Goal: Complete application form

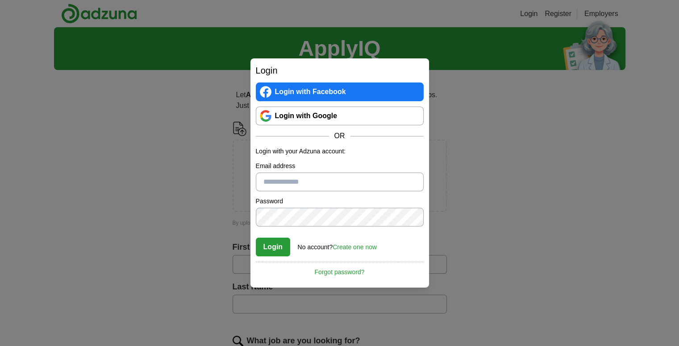
click at [308, 186] on input "Email address" at bounding box center [340, 182] width 168 height 19
type input "**********"
click at [256, 238] on button "Login" at bounding box center [273, 247] width 35 height 19
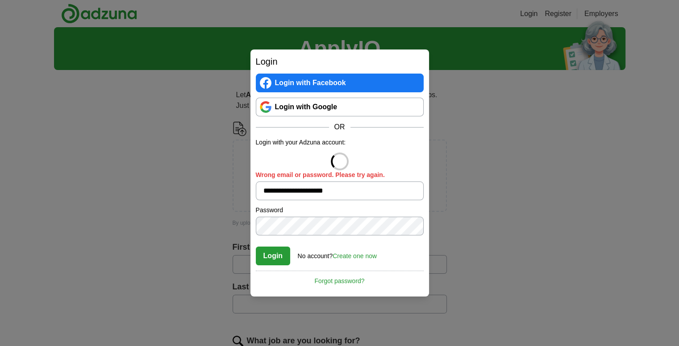
click at [296, 238] on form "**********" at bounding box center [340, 202] width 168 height 128
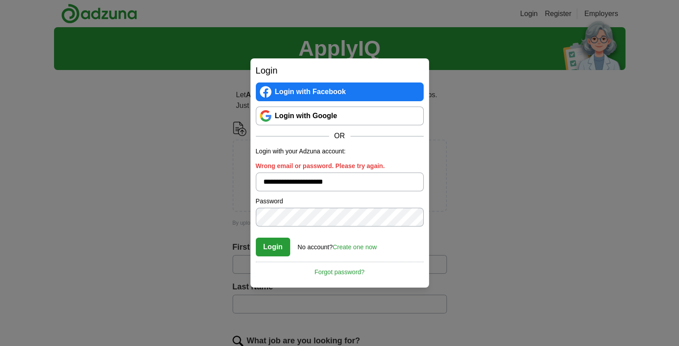
click at [256, 238] on button "Login" at bounding box center [273, 247] width 35 height 19
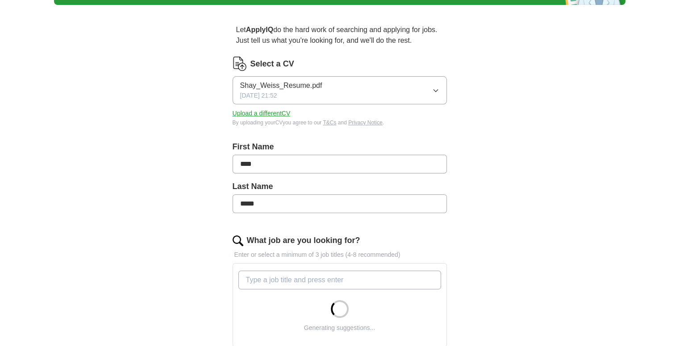
scroll to position [66, 0]
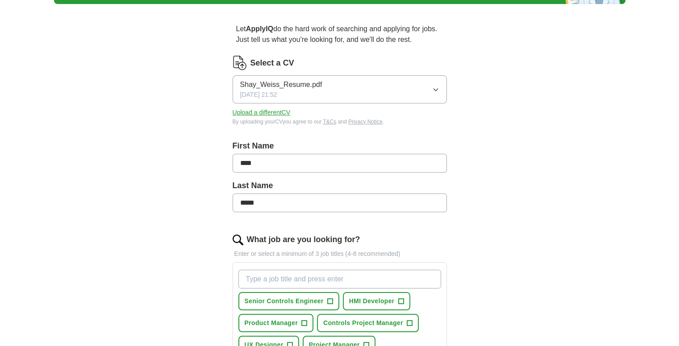
click at [336, 81] on button "Shay_Weiss_Resume.pdf [DATE] 21:52" at bounding box center [339, 89] width 214 height 28
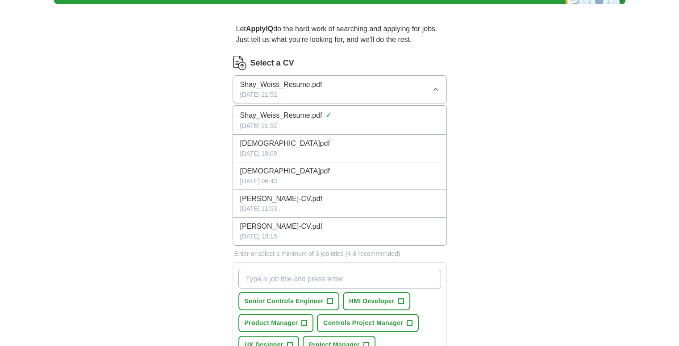
click at [335, 81] on button "Shay_Weiss_Resume.pdf [DATE] 21:52" at bounding box center [339, 89] width 214 height 28
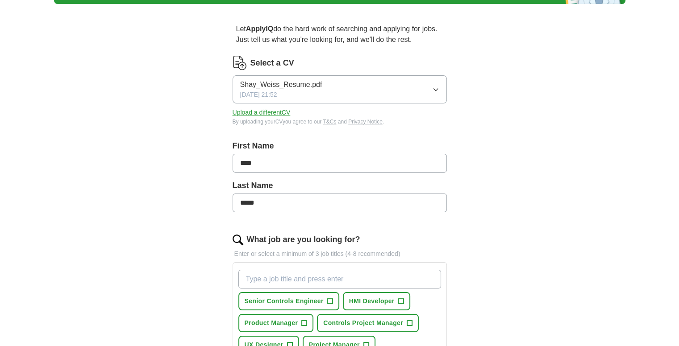
click at [270, 112] on button "Upload a different CV" at bounding box center [261, 112] width 58 height 9
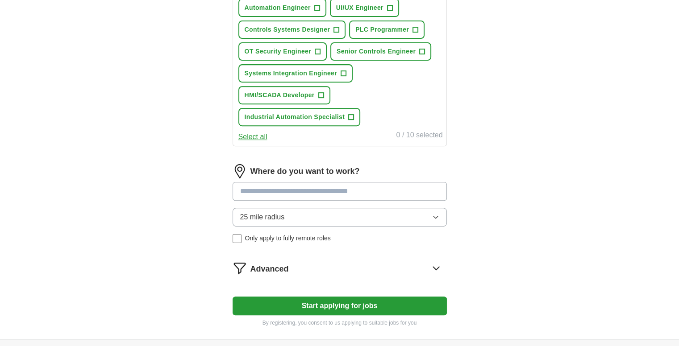
scroll to position [362, 0]
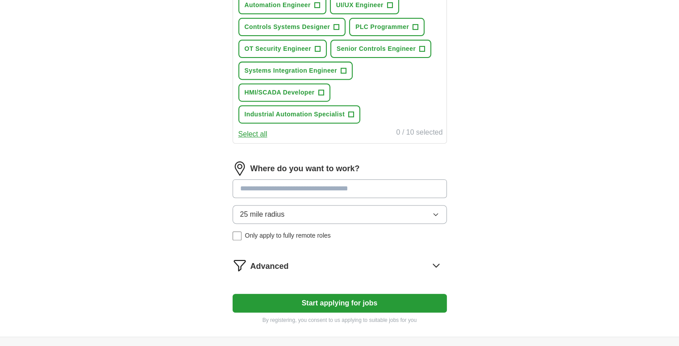
click at [309, 192] on input at bounding box center [339, 188] width 214 height 19
type input "*****"
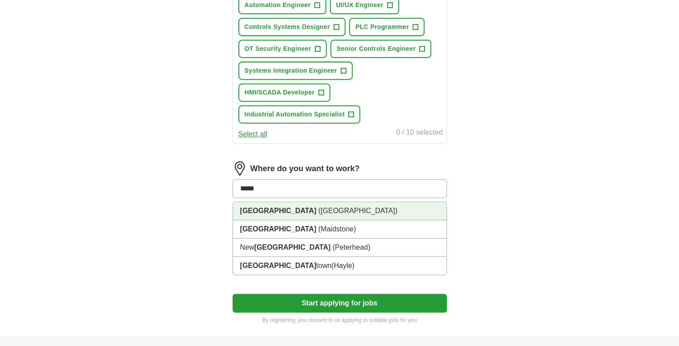
click at [313, 212] on li "[GEOGRAPHIC_DATA] ([GEOGRAPHIC_DATA])" at bounding box center [339, 211] width 213 height 18
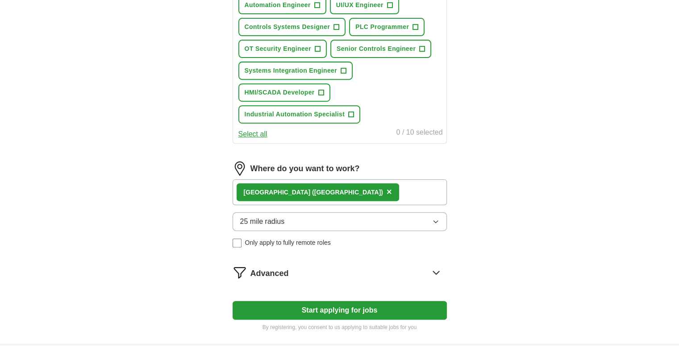
click at [275, 218] on span "25 mile radius" at bounding box center [262, 221] width 45 height 11
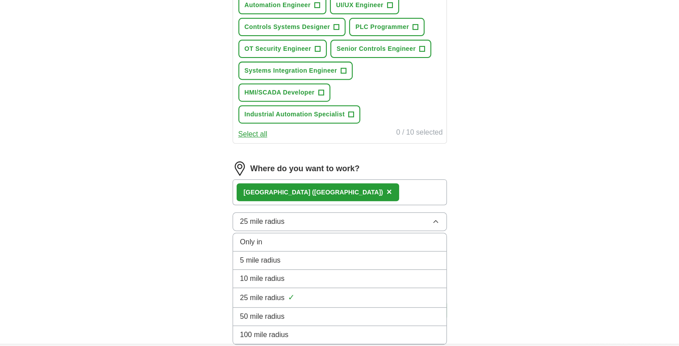
click at [289, 316] on div "50 mile radius" at bounding box center [339, 316] width 199 height 11
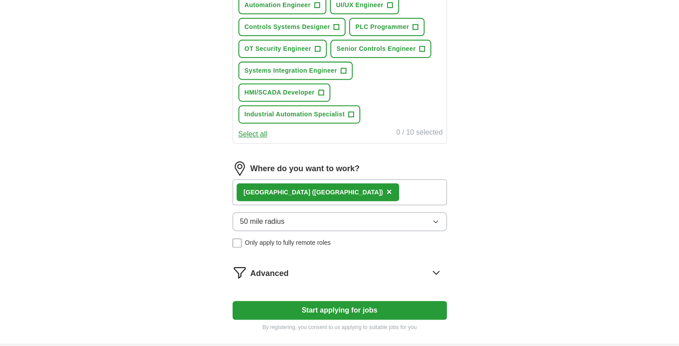
click at [355, 186] on div "[GEOGRAPHIC_DATA] ([GEOGRAPHIC_DATA]) ×" at bounding box center [339, 192] width 214 height 26
click at [346, 191] on div "[GEOGRAPHIC_DATA] ([GEOGRAPHIC_DATA]) ×" at bounding box center [339, 192] width 214 height 26
click at [342, 190] on div "[GEOGRAPHIC_DATA] ([GEOGRAPHIC_DATA]) ×" at bounding box center [339, 192] width 214 height 26
click at [341, 188] on div "[GEOGRAPHIC_DATA] ([GEOGRAPHIC_DATA]) ×" at bounding box center [339, 192] width 214 height 26
drag, startPoint x: 341, startPoint y: 188, endPoint x: 334, endPoint y: 189, distance: 7.6
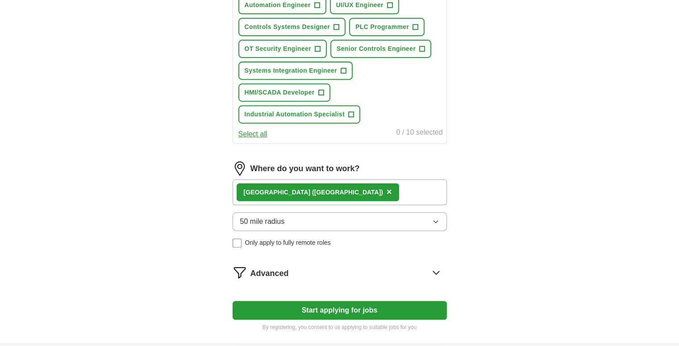
click at [336, 189] on div "[GEOGRAPHIC_DATA] ([GEOGRAPHIC_DATA]) ×" at bounding box center [339, 192] width 214 height 26
click at [332, 189] on div "[GEOGRAPHIC_DATA] ([GEOGRAPHIC_DATA]) ×" at bounding box center [339, 192] width 214 height 26
click at [317, 216] on button "50 mile radius" at bounding box center [339, 221] width 214 height 19
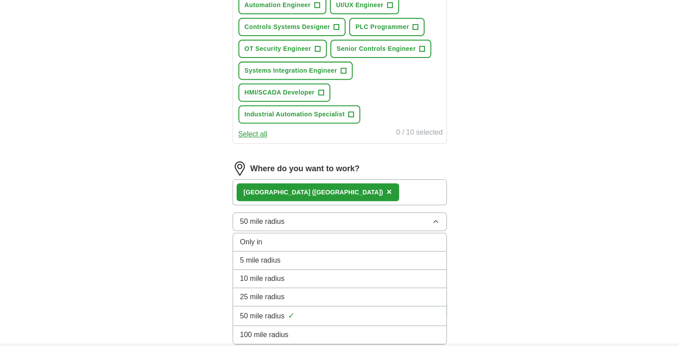
click at [317, 216] on button "50 mile radius" at bounding box center [339, 221] width 214 height 19
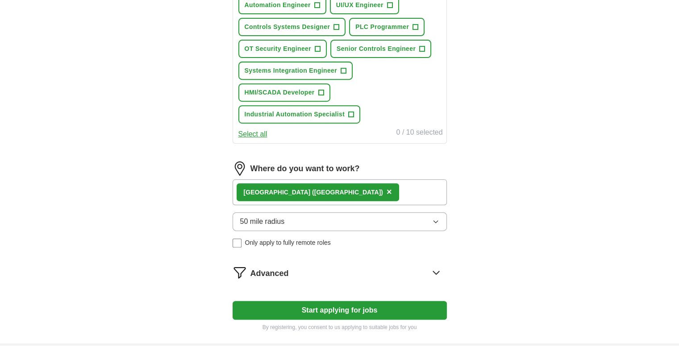
click at [350, 190] on div "[GEOGRAPHIC_DATA] ([GEOGRAPHIC_DATA]) ×" at bounding box center [339, 192] width 214 height 26
click at [350, 189] on div "[GEOGRAPHIC_DATA] ([GEOGRAPHIC_DATA]) ×" at bounding box center [339, 192] width 214 height 26
click at [349, 189] on div "[GEOGRAPHIC_DATA] ([GEOGRAPHIC_DATA]) ×" at bounding box center [339, 192] width 214 height 26
click at [344, 195] on div "[GEOGRAPHIC_DATA] ([GEOGRAPHIC_DATA]) ×" at bounding box center [339, 192] width 214 height 26
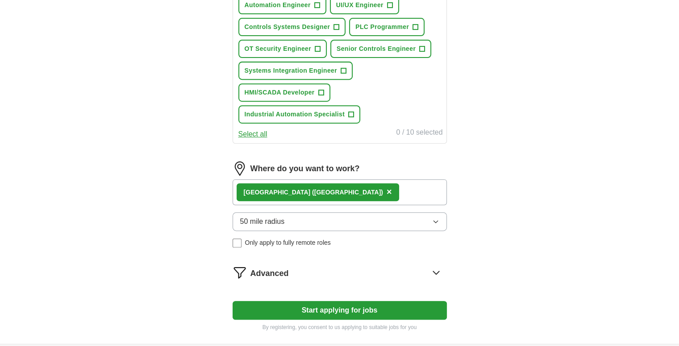
drag, startPoint x: 344, startPoint y: 195, endPoint x: 321, endPoint y: 193, distance: 23.3
click at [322, 193] on div "[GEOGRAPHIC_DATA] ([GEOGRAPHIC_DATA]) ×" at bounding box center [339, 192] width 214 height 26
click at [312, 192] on span "([GEOGRAPHIC_DATA])" at bounding box center [347, 192] width 71 height 7
click at [312, 189] on span "([GEOGRAPHIC_DATA])" at bounding box center [347, 192] width 71 height 7
drag, startPoint x: 294, startPoint y: 187, endPoint x: 362, endPoint y: 190, distance: 68.3
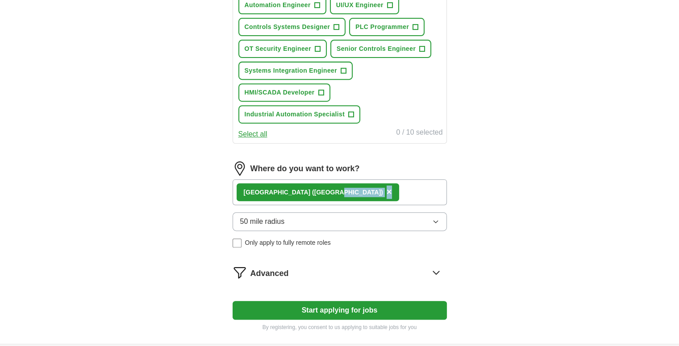
click at [362, 190] on div "[GEOGRAPHIC_DATA] ([GEOGRAPHIC_DATA]) ×" at bounding box center [339, 192] width 214 height 26
click at [349, 186] on div "[GEOGRAPHIC_DATA] ([GEOGRAPHIC_DATA]) ×" at bounding box center [339, 192] width 214 height 26
drag, startPoint x: 435, startPoint y: 195, endPoint x: 401, endPoint y: 217, distance: 40.1
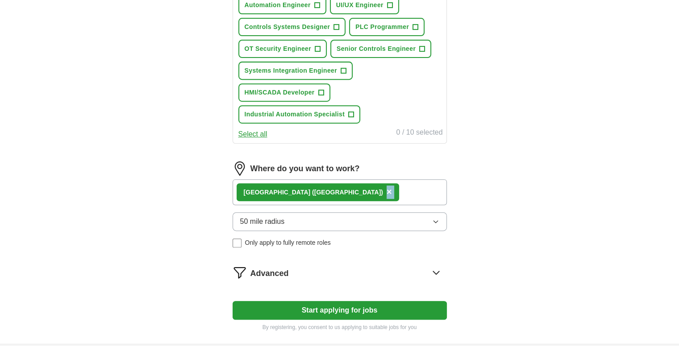
click at [434, 195] on div "[GEOGRAPHIC_DATA] ([GEOGRAPHIC_DATA]) ×" at bounding box center [339, 192] width 214 height 26
click at [265, 268] on span "Advanced" at bounding box center [269, 274] width 38 height 12
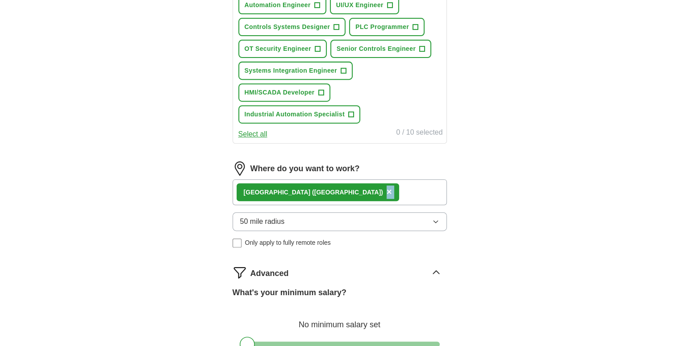
click at [373, 183] on div "[GEOGRAPHIC_DATA] ([GEOGRAPHIC_DATA]) ×" at bounding box center [339, 192] width 214 height 26
click at [386, 193] on button "×" at bounding box center [388, 192] width 5 height 13
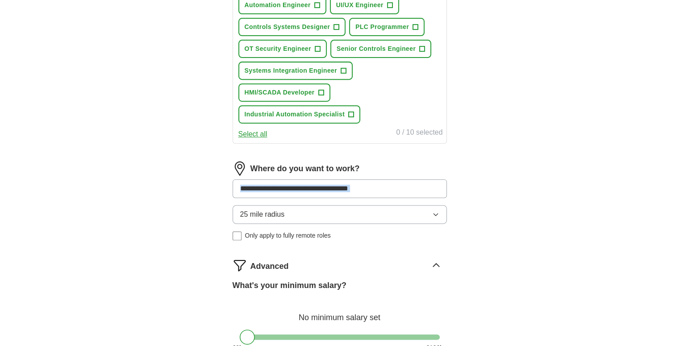
click at [398, 193] on input at bounding box center [339, 188] width 214 height 19
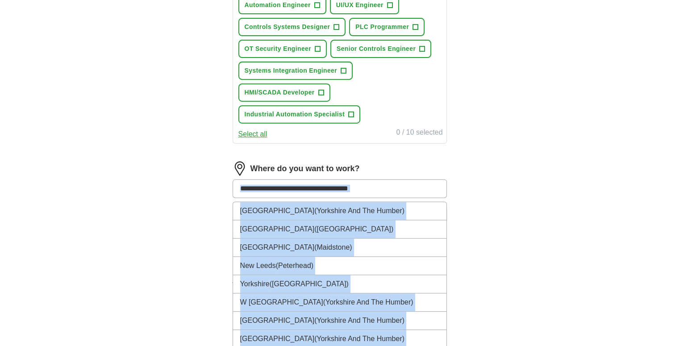
click at [387, 186] on input at bounding box center [339, 188] width 214 height 19
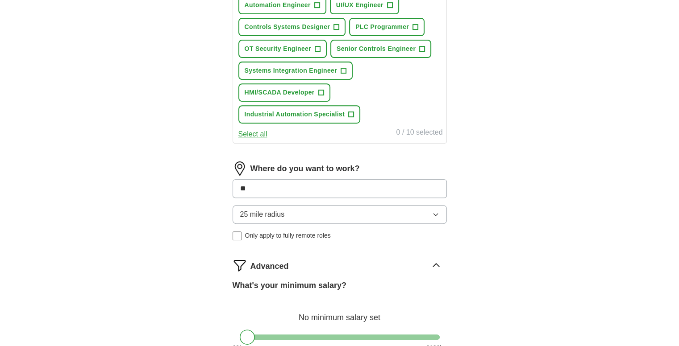
type input "*"
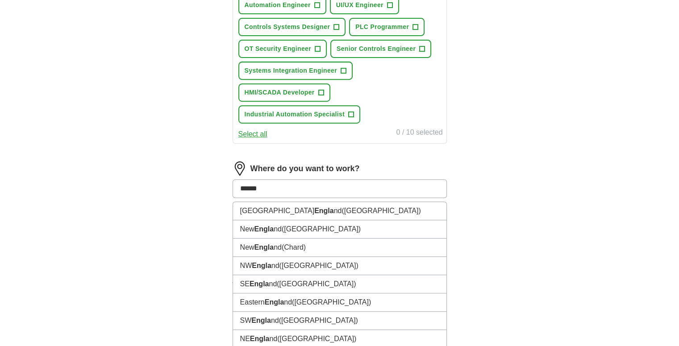
type input "*******"
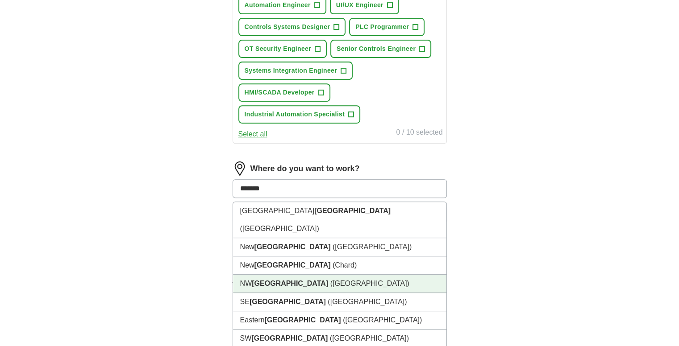
scroll to position [536, 0]
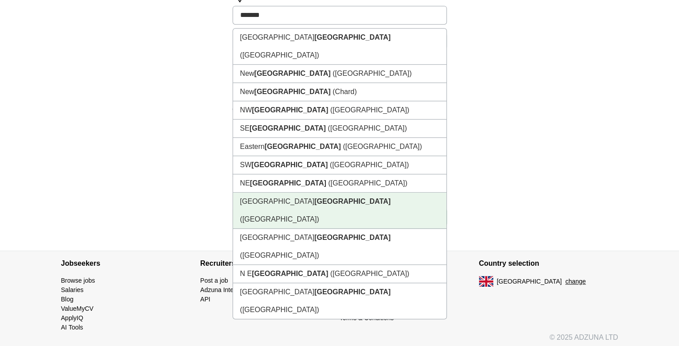
click at [314, 198] on strong "[GEOGRAPHIC_DATA]" at bounding box center [352, 202] width 76 height 8
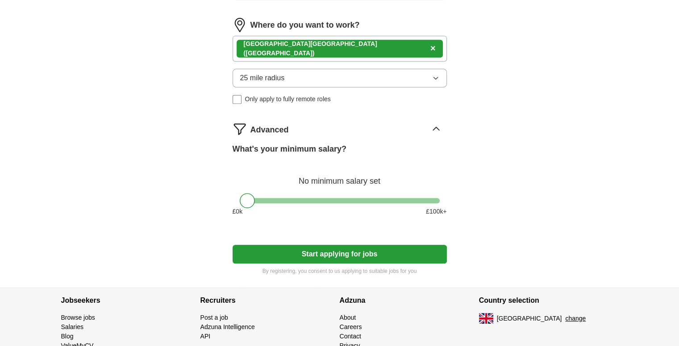
scroll to position [505, 0]
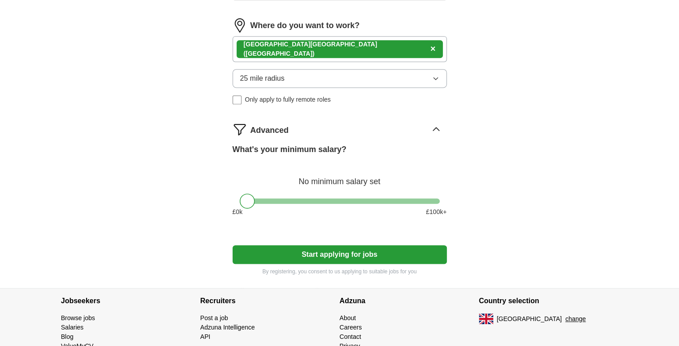
click at [342, 48] on div "[GEOGRAPHIC_DATA] ([GEOGRAPHIC_DATA]) ×" at bounding box center [339, 49] width 214 height 26
click at [342, 47] on div "[GEOGRAPHIC_DATA] ([GEOGRAPHIC_DATA]) ×" at bounding box center [339, 49] width 214 height 26
click at [341, 47] on div "[GEOGRAPHIC_DATA] ([GEOGRAPHIC_DATA]) ×" at bounding box center [339, 49] width 214 height 26
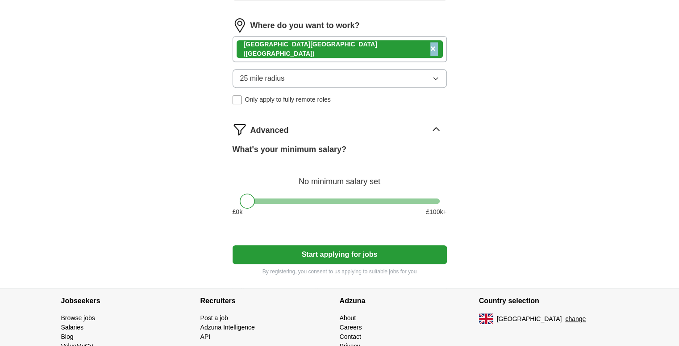
click at [341, 46] on div "[GEOGRAPHIC_DATA] ([GEOGRAPHIC_DATA]) ×" at bounding box center [339, 49] width 214 height 26
click at [328, 46] on div "[GEOGRAPHIC_DATA] ([GEOGRAPHIC_DATA]) ×" at bounding box center [339, 49] width 206 height 18
drag, startPoint x: 246, startPoint y: 197, endPoint x: 329, endPoint y: 209, distance: 83.4
click at [329, 209] on div "What's your minimum salary? At least £ 55k per year £ 0 k £ 100 k+" at bounding box center [339, 184] width 214 height 80
click at [430, 44] on span "×" at bounding box center [432, 49] width 5 height 10
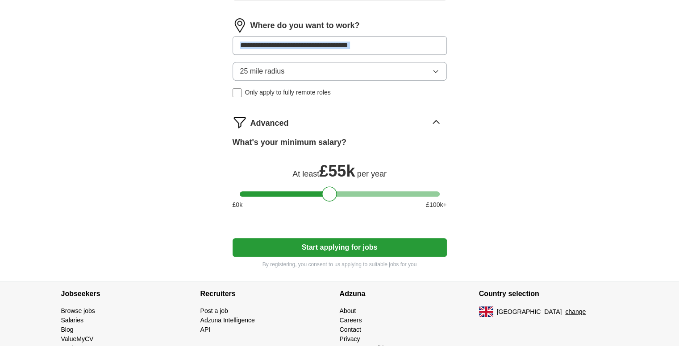
click at [299, 71] on button "25 mile radius" at bounding box center [339, 71] width 214 height 19
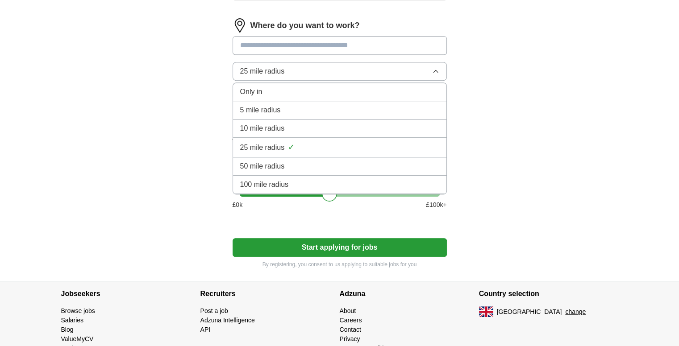
click at [315, 186] on li "100 mile radius" at bounding box center [339, 185] width 213 height 18
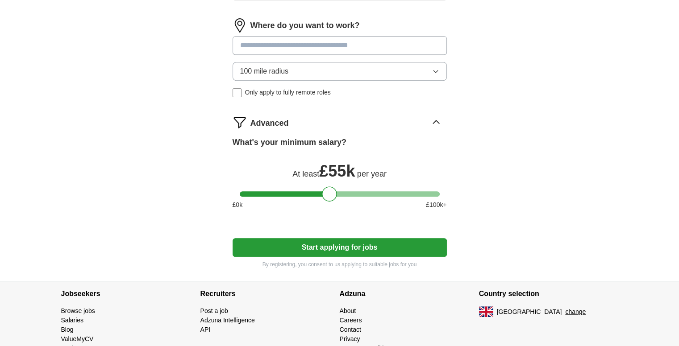
click at [325, 39] on input at bounding box center [339, 45] width 214 height 19
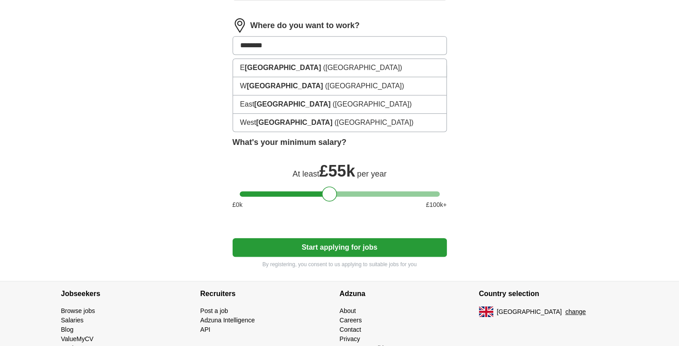
click at [282, 47] on input "********" at bounding box center [339, 45] width 214 height 19
type input "********"
click at [232, 238] on button "Start applying for jobs" at bounding box center [339, 247] width 214 height 19
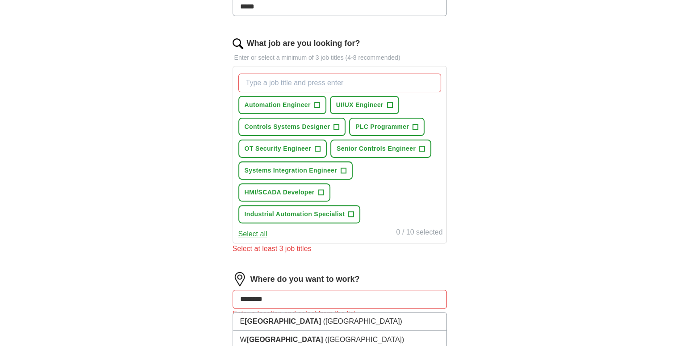
scroll to position [262, 0]
click at [294, 88] on input "What job are you looking for?" at bounding box center [339, 83] width 203 height 19
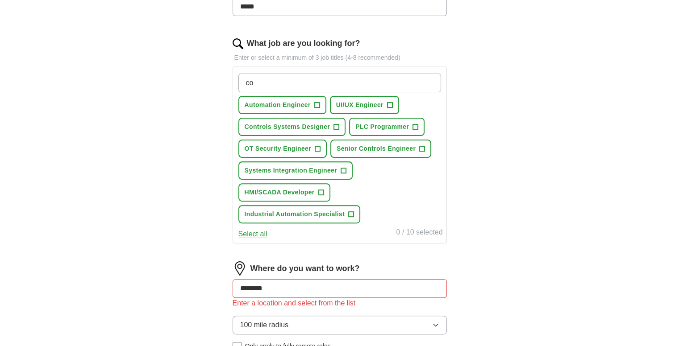
type input "c"
type input "Controls Engineer"
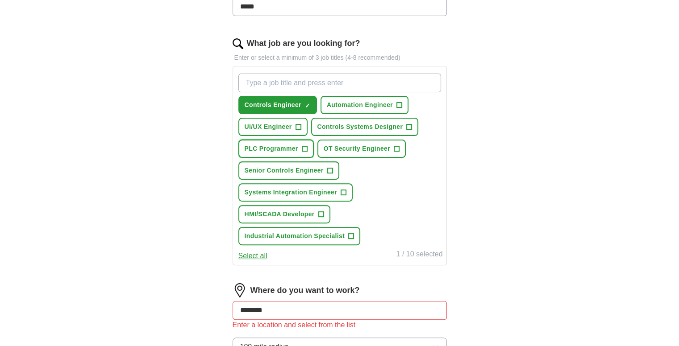
click at [302, 145] on span "+" at bounding box center [304, 148] width 5 height 7
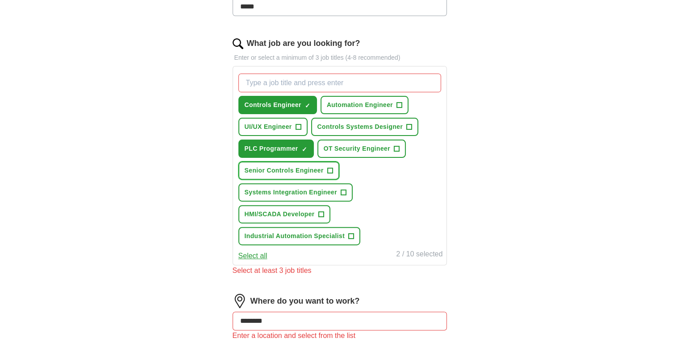
click at [330, 170] on span "+" at bounding box center [329, 170] width 5 height 7
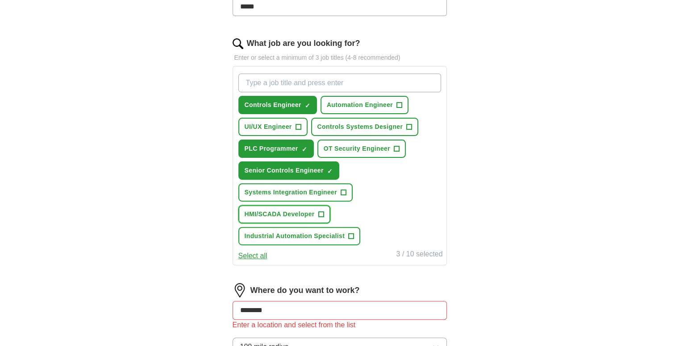
click at [321, 211] on span "+" at bounding box center [320, 214] width 5 height 7
click at [351, 233] on span "+" at bounding box center [350, 236] width 5 height 7
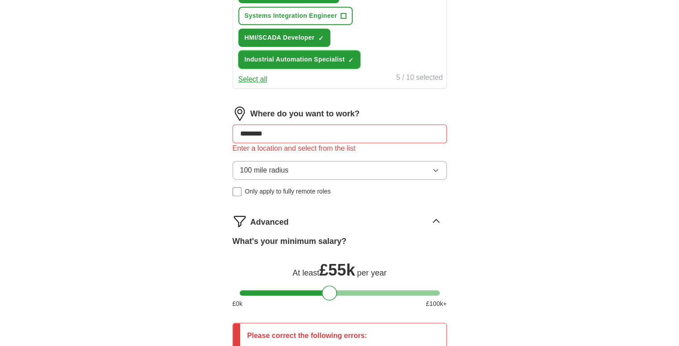
scroll to position [442, 0]
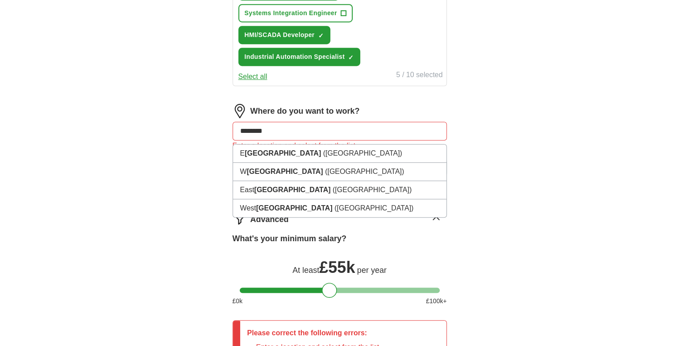
click at [318, 132] on input "********" at bounding box center [339, 131] width 214 height 19
click at [284, 191] on li "[GEOGRAPHIC_DATA] ([GEOGRAPHIC_DATA])" at bounding box center [339, 190] width 213 height 18
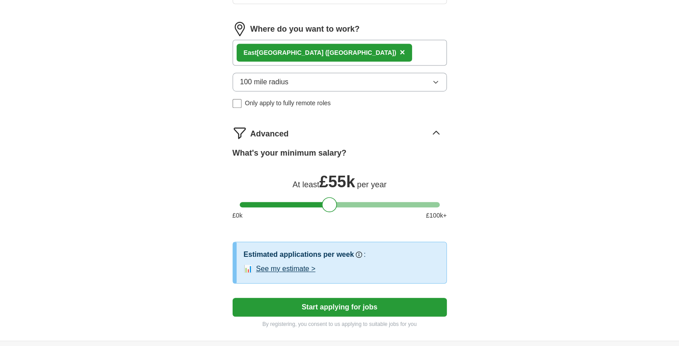
scroll to position [614, 0]
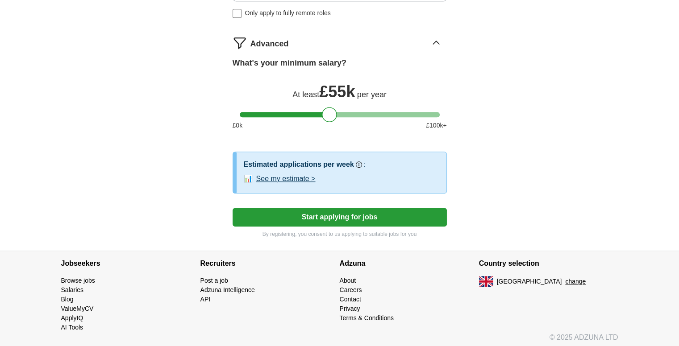
click at [299, 175] on button "See my estimate >" at bounding box center [285, 179] width 59 height 11
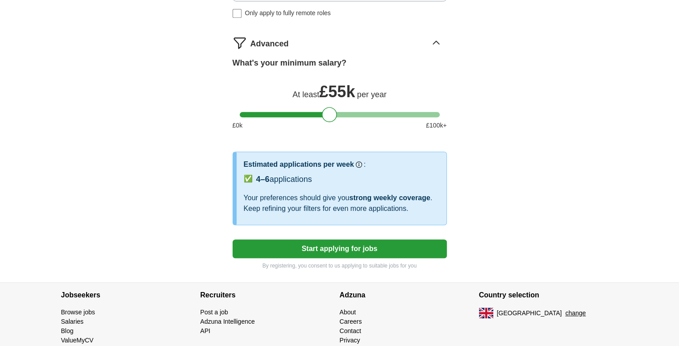
click at [347, 248] on button "Start applying for jobs" at bounding box center [339, 249] width 214 height 19
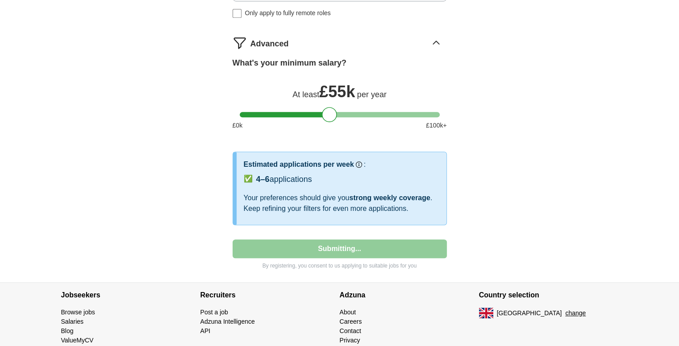
select select "**"
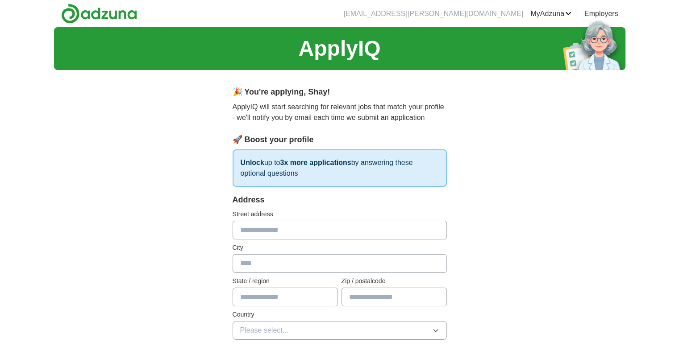
scroll to position [121, 0]
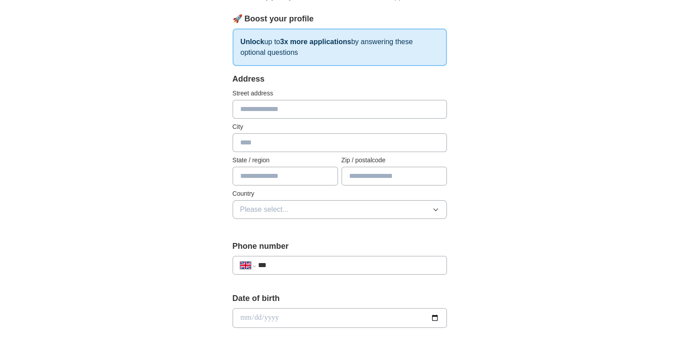
click at [257, 117] on input "text" at bounding box center [339, 109] width 214 height 19
type input "**********"
type input "*****"
type input "**********"
type input "********"
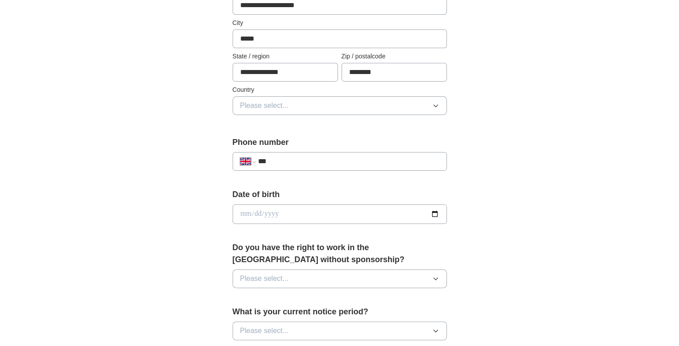
scroll to position [227, 0]
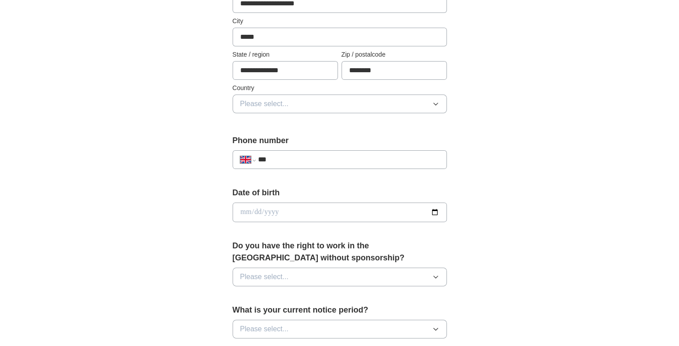
click at [254, 107] on span "Please select..." at bounding box center [264, 104] width 49 height 11
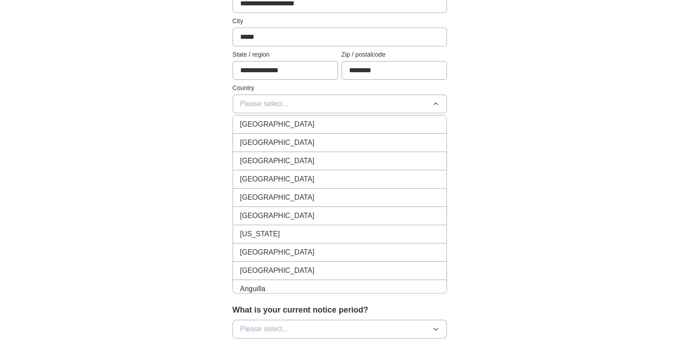
click at [266, 122] on span "[GEOGRAPHIC_DATA]" at bounding box center [277, 124] width 74 height 11
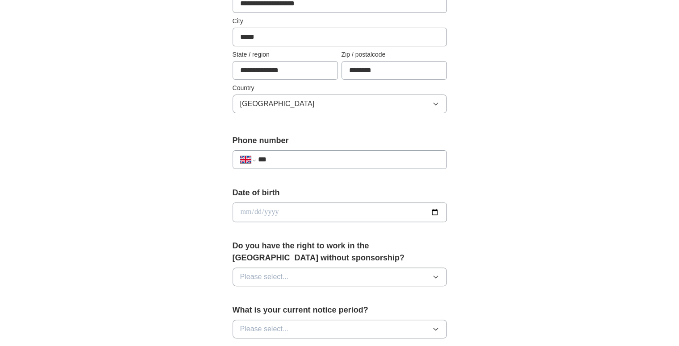
click at [287, 161] on input "***" at bounding box center [347, 159] width 181 height 11
click at [300, 159] on input "***" at bounding box center [347, 159] width 181 height 11
type input "**"
select select "**"
type input "**********"
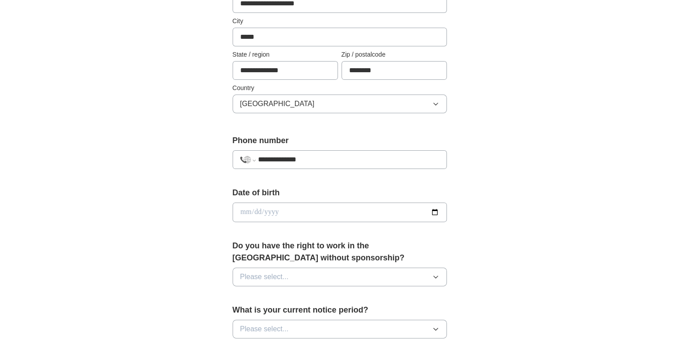
select select "**"
type input "**********"
click at [272, 210] on input "date" at bounding box center [339, 213] width 214 height 20
click at [246, 209] on input "date" at bounding box center [339, 213] width 214 height 20
type input "**********"
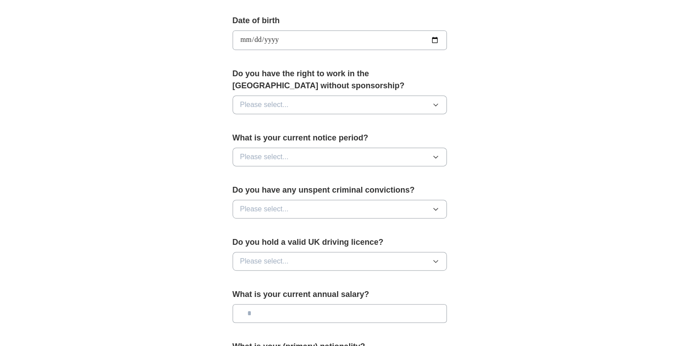
scroll to position [393, 0]
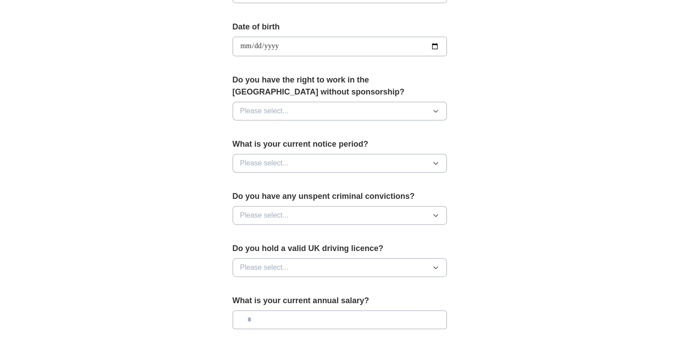
click at [282, 115] on button "Please select..." at bounding box center [339, 111] width 214 height 19
click at [274, 126] on div "Yes" at bounding box center [339, 131] width 199 height 11
click at [303, 159] on button "Please select..." at bounding box center [339, 163] width 214 height 19
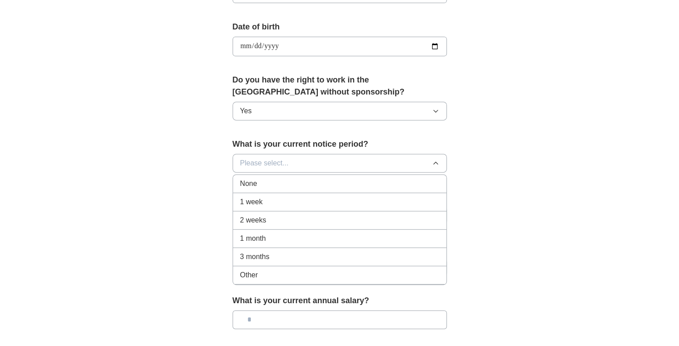
click at [296, 188] on li "None" at bounding box center [339, 184] width 213 height 18
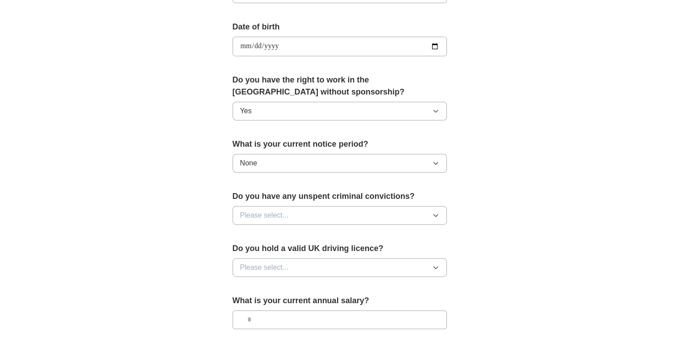
click at [326, 215] on button "Please select..." at bounding box center [339, 215] width 214 height 19
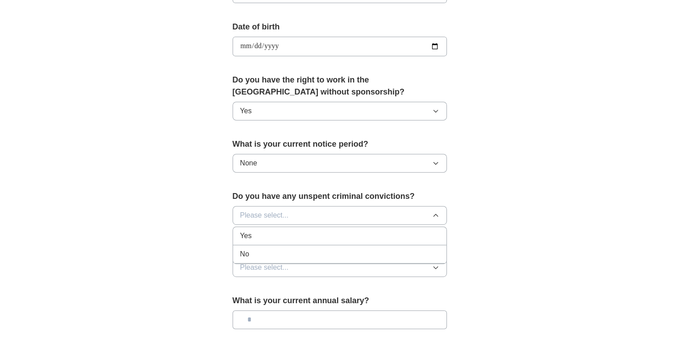
click at [267, 259] on li "No" at bounding box center [339, 254] width 213 height 18
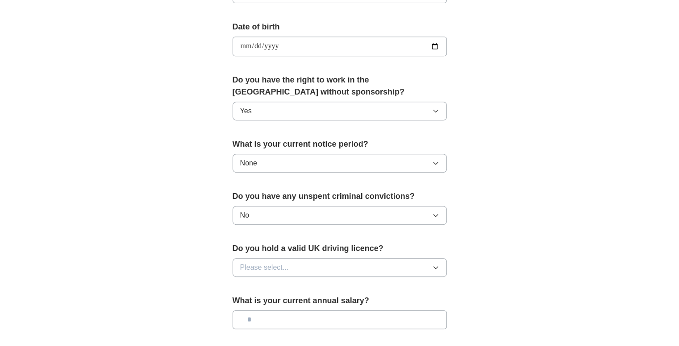
click at [314, 270] on button "Please select..." at bounding box center [339, 267] width 214 height 19
click at [279, 268] on span "Please select..." at bounding box center [264, 267] width 49 height 11
click at [261, 289] on div "Yes" at bounding box center [339, 288] width 199 height 11
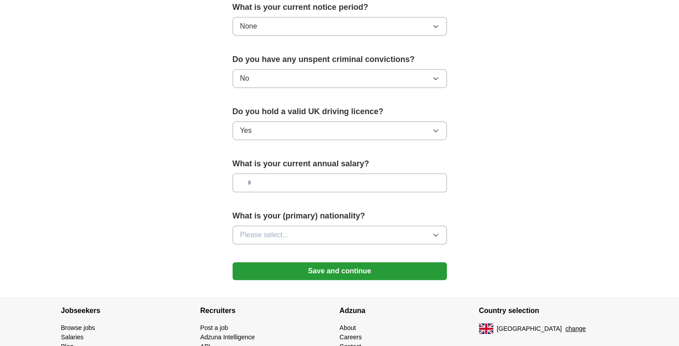
scroll to position [530, 0]
click at [286, 179] on input "text" at bounding box center [339, 182] width 214 height 19
type input "**"
type input "*******"
click at [323, 233] on button "Please select..." at bounding box center [339, 234] width 214 height 19
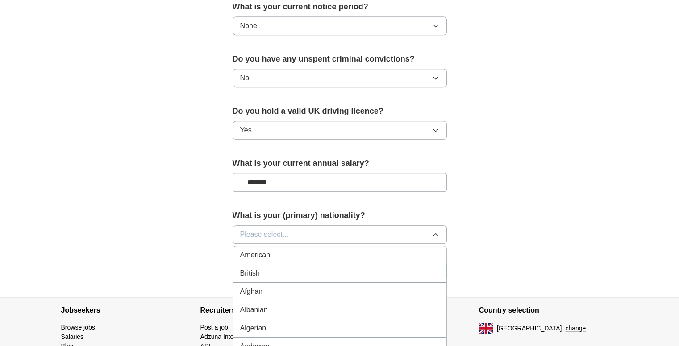
click at [265, 236] on span "Please select..." at bounding box center [264, 234] width 49 height 11
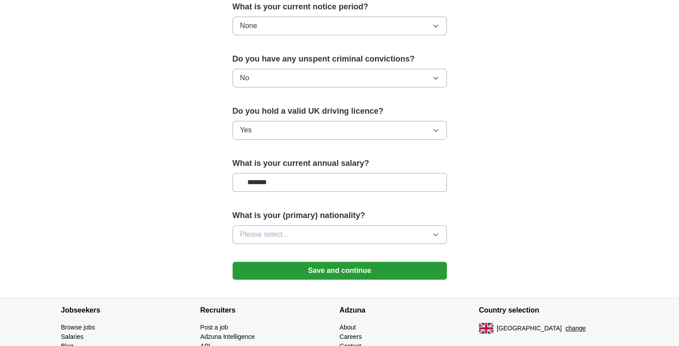
click at [265, 236] on span "Please select..." at bounding box center [264, 234] width 49 height 11
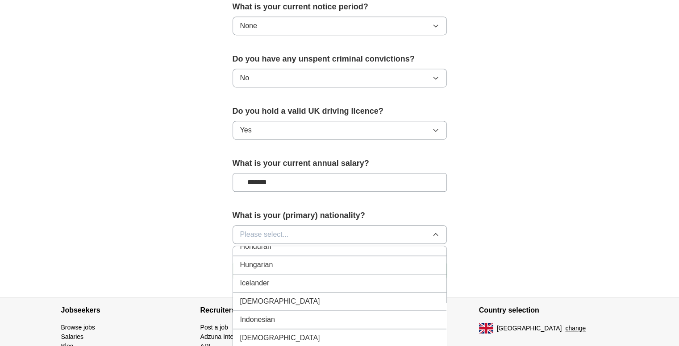
scroll to position [1417, 0]
click at [280, 260] on div "Hungarian" at bounding box center [339, 265] width 199 height 11
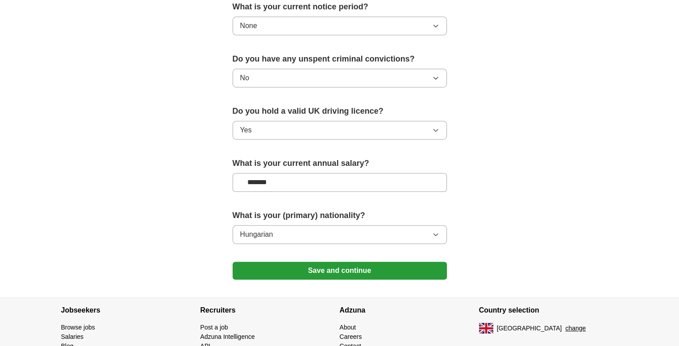
click at [323, 273] on button "Save and continue" at bounding box center [339, 271] width 214 height 18
